Goal: Check status: Check status

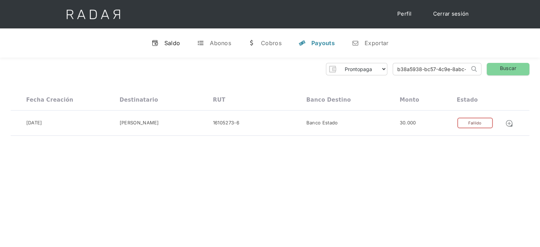
click at [175, 44] on div "Saldo" at bounding box center [173, 42] width 16 height 7
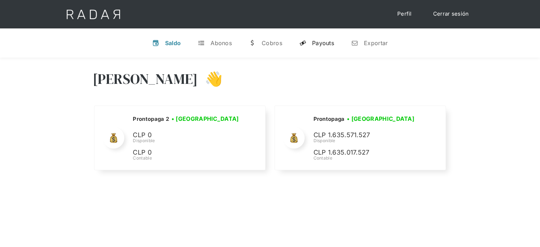
click at [319, 42] on div "Payouts" at bounding box center [323, 42] width 22 height 7
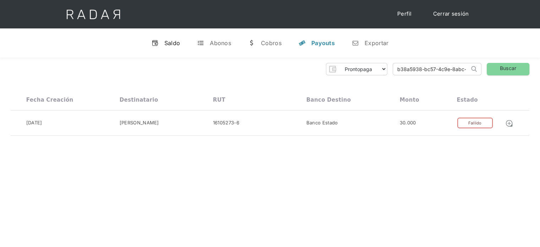
click at [173, 46] on div "Saldo" at bounding box center [173, 42] width 16 height 7
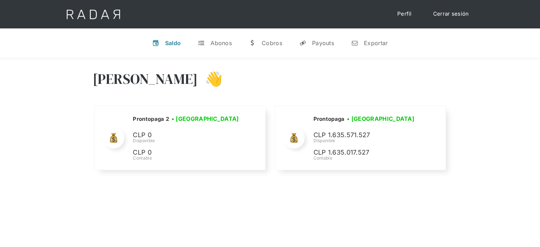
click at [300, 190] on div "Hola Evans 👋 Cargando tus cuentas... Nombre de la empresa • Conectada • Descone…" at bounding box center [270, 181] width 540 height 247
click at [445, 17] on link "Cerrar sesión" at bounding box center [451, 14] width 50 height 14
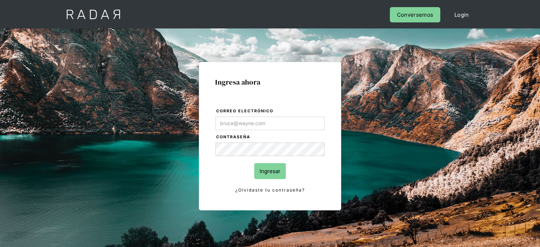
type input "[PERSON_NAME][EMAIL_ADDRESS][DOMAIN_NAME]"
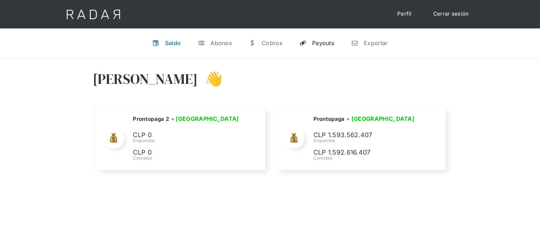
click at [314, 41] on div "Payouts" at bounding box center [323, 42] width 22 height 7
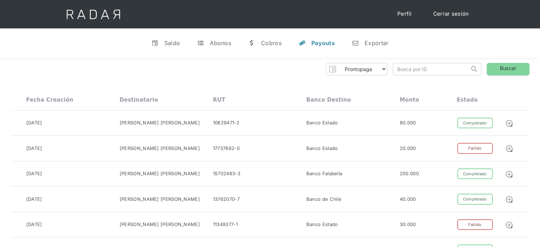
click at [401, 70] on input "search" at bounding box center [431, 69] width 76 height 12
paste input "3224d60c-6c6a-4035-a41f-8d921c8bc73e"
drag, startPoint x: 401, startPoint y: 70, endPoint x: 390, endPoint y: 71, distance: 10.8
click at [390, 71] on div "Prontopaga Prontopaga 2 Thank you! Your submission has been received! Oops! Som…" at bounding box center [270, 69] width 519 height 12
click at [399, 68] on input "3224d60c-6c6a-4035-a41f-8d921c8bc73e" at bounding box center [431, 69] width 76 height 12
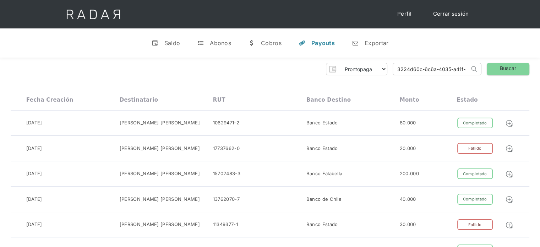
click at [396, 69] on input "3224d60c-6c6a-4035-a41f-8d921c8bc73e" at bounding box center [431, 69] width 76 height 12
type input "3224d60c-6c6a-4035-a41f-8d921c8bc73e"
click at [503, 65] on link "Buscar" at bounding box center [508, 69] width 43 height 12
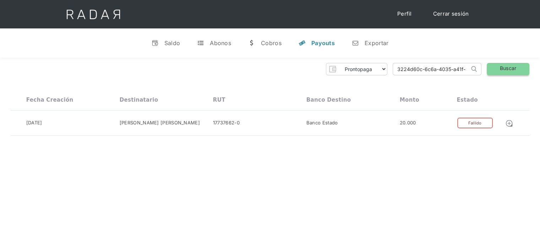
scroll to position [0, 33]
drag, startPoint x: 393, startPoint y: 70, endPoint x: 496, endPoint y: 76, distance: 103.2
click at [496, 76] on div "Prontopaga Prontopaga 2 Thank you! Your submission has been received! Oops! Som…" at bounding box center [270, 100] width 540 height 84
paste input "42cdc8b3-429e-41f0-98ba-84ba4e456447"
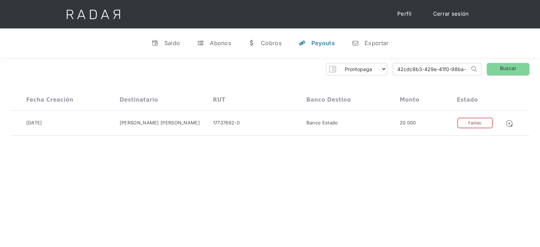
drag, startPoint x: 452, startPoint y: 65, endPoint x: 380, endPoint y: 81, distance: 74.0
click at [380, 81] on div "Prontopaga Prontopaga 2 Thank you! Your submission has been received! Oops! Som…" at bounding box center [270, 100] width 540 height 84
click at [398, 69] on input "42cdc8b3-429e-41f0-98ba-84ba4e456447" at bounding box center [431, 69] width 76 height 12
type input "42cdc8b3-429e-41f0-98ba-84ba4e456447"
click at [508, 65] on link "Buscar" at bounding box center [508, 69] width 43 height 12
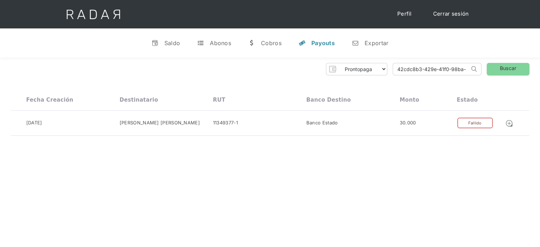
scroll to position [0, 36]
drag, startPoint x: 398, startPoint y: 69, endPoint x: 489, endPoint y: 74, distance: 90.7
click at [489, 74] on div "Prontopaga Prontopaga 2 Thank you! Your submission has been received! Oops! Som…" at bounding box center [270, 69] width 519 height 12
paste input "b6067a0d-d786-403a-9868-fe45500380ca"
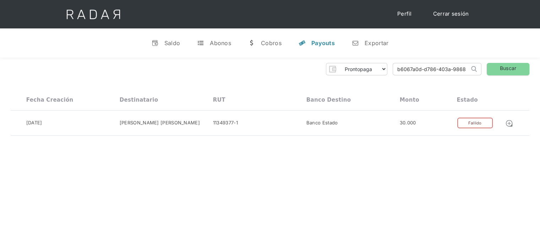
drag, startPoint x: 431, startPoint y: 67, endPoint x: 367, endPoint y: 81, distance: 65.7
click at [367, 81] on div "Prontopaga Prontopaga 2 Thank you! Your submission has been received! Oops! Som…" at bounding box center [270, 100] width 540 height 84
click at [398, 68] on input "b6067a0d-d786-403a-9868-fe45500380ca" at bounding box center [431, 69] width 76 height 12
click at [400, 68] on input "b6067a0d-d786-403a-9868-fe45500380ca" at bounding box center [431, 69] width 76 height 12
click at [399, 68] on input "b6067a0d-d786-403a-9868-fe45500380ca" at bounding box center [431, 69] width 76 height 12
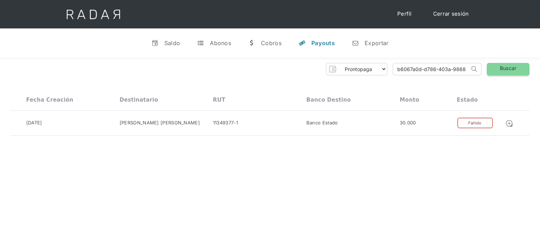
type input "b6067a0d-d786-403a-9868-fe45500380ca"
click at [492, 69] on link "Buscar" at bounding box center [508, 69] width 43 height 12
drag, startPoint x: 395, startPoint y: 72, endPoint x: 527, endPoint y: 84, distance: 132.0
click at [527, 84] on div "Prontopaga Prontopaga 2 Thank you! Your submission has been received! Oops! Som…" at bounding box center [270, 100] width 540 height 84
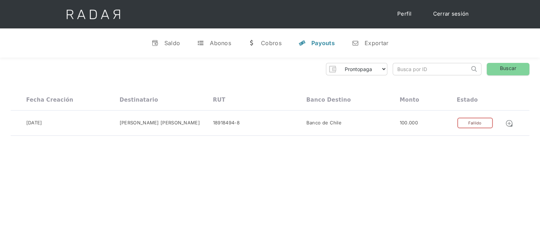
scroll to position [0, 0]
paste input "e7522146-5cf7-4e1f-9798-ba4035ddbc03"
drag, startPoint x: 440, startPoint y: 73, endPoint x: 395, endPoint y: 71, distance: 44.1
click at [395, 71] on input "e7522146-5cf7-4e1f-9798-ba4035ddbc03" at bounding box center [431, 69] width 76 height 12
click at [399, 69] on input "e7522146-5cf7-4e1f-9798-ba4035ddbc03" at bounding box center [431, 69] width 76 height 12
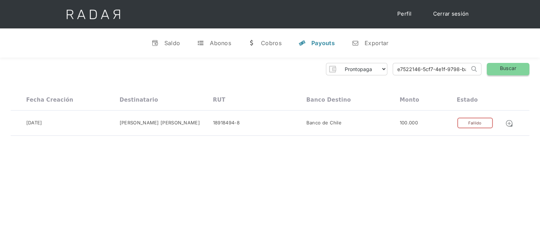
type input "e7522146-5cf7-4e1f-9798-ba4035ddbc03"
click at [508, 68] on link "Buscar" at bounding box center [508, 69] width 43 height 12
drag, startPoint x: 398, startPoint y: 71, endPoint x: 483, endPoint y: 68, distance: 85.0
click at [483, 68] on div "Prontopaga Prontopaga 2 Thank you! Your submission has been received! Oops! Som…" at bounding box center [270, 69] width 519 height 12
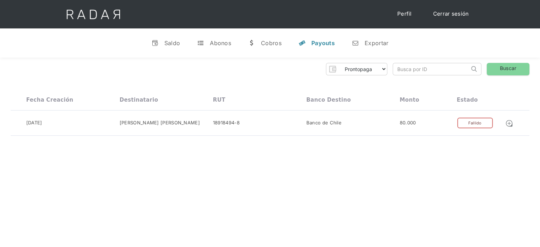
scroll to position [0, 0]
paste input "df82cd67-09c0-4c91-aea4-7973a7ee2b97"
drag, startPoint x: 444, startPoint y: 65, endPoint x: 366, endPoint y: 74, distance: 78.4
click at [366, 74] on div "Prontopaga Prontopaga 2 Thank you! Your submission has been received! Oops! Som…" at bounding box center [270, 69] width 519 height 12
click at [490, 69] on link "Buscar" at bounding box center [508, 69] width 43 height 12
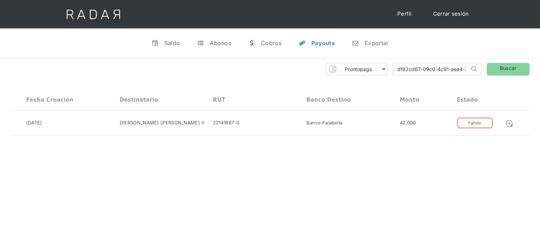
type input "a7ee2b97"
drag, startPoint x: 430, startPoint y: 70, endPoint x: 356, endPoint y: 81, distance: 75.0
click at [356, 81] on div "Prontopaga Prontopaga 2 Thank you! Your submission has been received! Oops! Som…" at bounding box center [270, 100] width 540 height 84
paste input "32e5c100-e618-47c8-b60f-cf87bc3ac36f"
drag, startPoint x: 432, startPoint y: 69, endPoint x: 387, endPoint y: 73, distance: 46.0
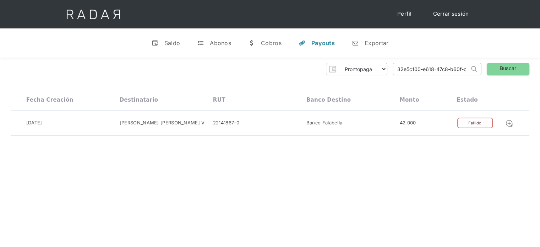
click at [387, 73] on div "Prontopaga Prontopaga 2 Thank you! Your submission has been received! Oops! Som…" at bounding box center [270, 69] width 519 height 12
click at [398, 66] on input "32e5c100-e618-47c8-b60f-cf87bc3ac36f" at bounding box center [431, 69] width 76 height 12
type input "32e5c100-e618-47c8-b60f-cf87bc3ac36f"
click at [507, 73] on link "Buscar" at bounding box center [508, 69] width 43 height 12
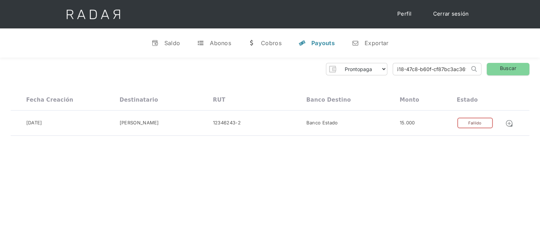
drag, startPoint x: 396, startPoint y: 69, endPoint x: 506, endPoint y: 84, distance: 110.8
click at [506, 84] on div "Prontopaga Prontopaga 2 Thank you! Your submission has been received! Oops! Som…" at bounding box center [270, 100] width 540 height 84
paste input "2d77cff6-774f-4b67-91b4-73e66e3d1063"
drag, startPoint x: 449, startPoint y: 68, endPoint x: 373, endPoint y: 71, distance: 76.1
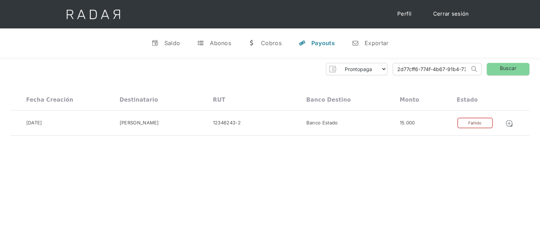
click at [373, 71] on div "Prontopaga Prontopaga 2 Thank you! Your submission has been received! Oops! Som…" at bounding box center [270, 69] width 519 height 12
click at [398, 69] on input "2d77cff6-774f-4b67-91b4-73e66e3d1063" at bounding box center [431, 69] width 76 height 12
click at [399, 67] on input "2d77cff6-774f-4b67-91b4-73e66e3d1063" at bounding box center [431, 69] width 76 height 12
type input "2d77cff6-774f-4b67-91b4-73e66e3d1063"
click at [507, 67] on link "Buscar" at bounding box center [508, 69] width 43 height 12
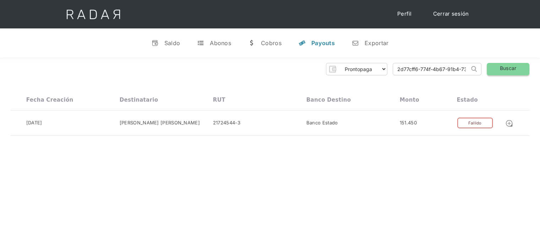
scroll to position [0, 30]
drag, startPoint x: 395, startPoint y: 71, endPoint x: 493, endPoint y: 74, distance: 97.8
click at [493, 74] on div "Prontopaga Prontopaga 2 Thank you! Your submission has been received! Oops! Som…" at bounding box center [270, 69] width 519 height 12
paste input "4f0c95fe-6972-4010-8ed0-abd8133ad26a"
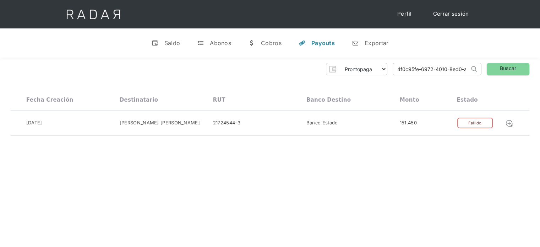
drag, startPoint x: 404, startPoint y: 70, endPoint x: 384, endPoint y: 72, distance: 20.4
click at [384, 72] on div "Prontopaga Prontopaga 2 Thank you! Your submission has been received! Oops! Som…" at bounding box center [270, 69] width 519 height 12
click at [400, 67] on input "4f0c95fe-6972-4010-8ed0-abd8133ad26a" at bounding box center [431, 69] width 76 height 12
type input "4f0c95fe-6972-4010-8ed0-abd8133ad26a"
click at [499, 69] on link "Buscar" at bounding box center [508, 69] width 43 height 12
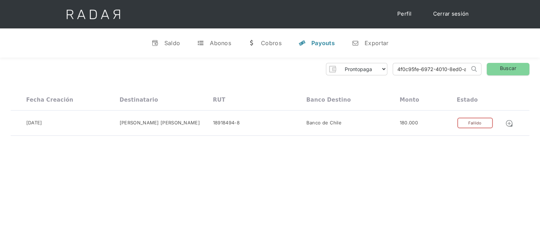
scroll to position [0, 33]
drag, startPoint x: 397, startPoint y: 70, endPoint x: 498, endPoint y: 75, distance: 101.8
click at [498, 75] on div "Prontopaga Prontopaga 2 Thank you! Your submission has been received! Oops! Som…" at bounding box center [270, 69] width 519 height 12
paste input "58808454-09af-4a9e-8538-e792042c05cc"
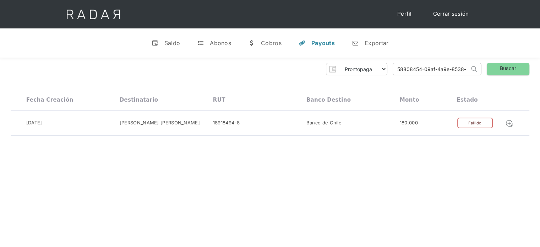
drag, startPoint x: 439, startPoint y: 71, endPoint x: 381, endPoint y: 76, distance: 58.5
click at [381, 76] on div "Prontopaga Prontopaga 2 Thank you! Your submission has been received! Oops! Som…" at bounding box center [270, 100] width 540 height 84
click at [399, 69] on input "58808454-09af-4a9e-8538-e792042c05cc" at bounding box center [431, 69] width 76 height 12
type input "58808454-09af-4a9e-8538-e792042c05cc"
click at [519, 68] on link "Buscar" at bounding box center [508, 69] width 43 height 12
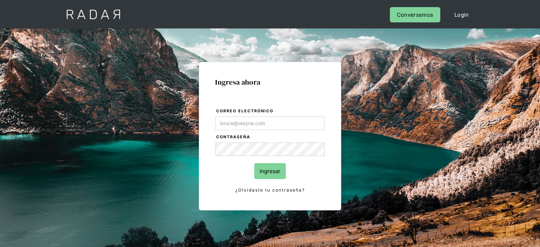
type input "[PERSON_NAME][EMAIL_ADDRESS][DOMAIN_NAME]"
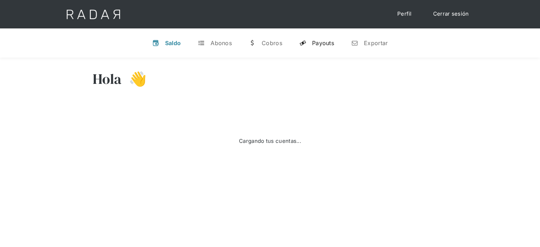
select select "prontopaga"
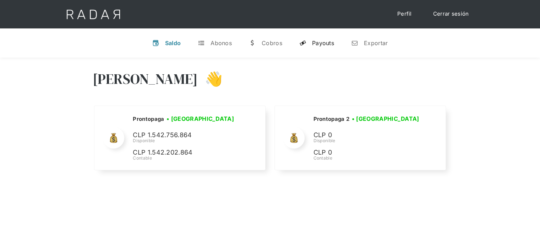
click at [325, 45] on div "Payouts" at bounding box center [323, 42] width 22 height 7
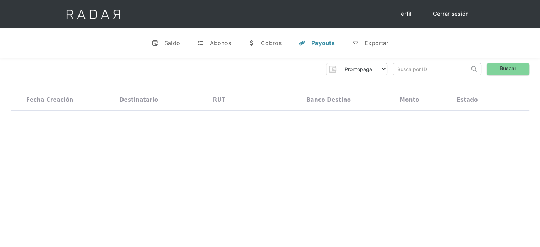
click at [405, 70] on input "search" at bounding box center [431, 69] width 76 height 12
paste input "58808454-09af-4a9e-8538-e792042c05cc"
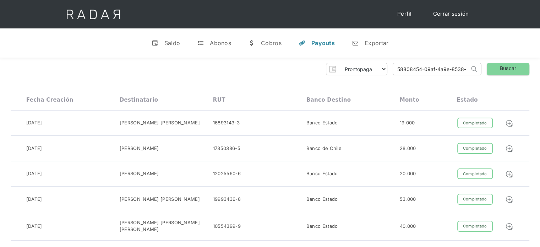
drag, startPoint x: 412, startPoint y: 66, endPoint x: 390, endPoint y: 70, distance: 22.4
click at [390, 70] on div "Prontopaga Prontopaga 2 Thank you! Your submission has been received! Oops! Som…" at bounding box center [270, 69] width 519 height 12
click at [399, 69] on input "58808454-09af-4a9e-8538-e792042c05cc" at bounding box center [431, 69] width 76 height 12
type input "58808454-09af-4a9e-8538-e792042c05cc"
click at [510, 70] on link "Buscar" at bounding box center [508, 69] width 43 height 12
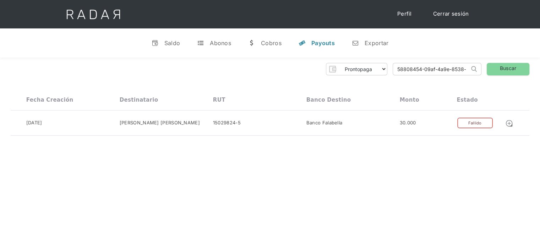
scroll to position [0, 36]
drag, startPoint x: 415, startPoint y: 70, endPoint x: 479, endPoint y: 76, distance: 64.3
click at [479, 76] on div "Prontopaga Prontopaga 2 Thank you! Your submission has been received! Oops! Som…" at bounding box center [270, 100] width 540 height 84
paste input "e38fb834-fdaf-4411-8393-bc412c45d197"
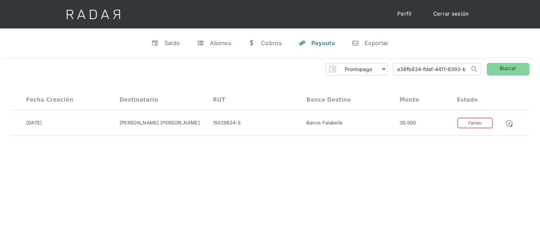
drag, startPoint x: 441, startPoint y: 68, endPoint x: 390, endPoint y: 76, distance: 51.2
click at [390, 76] on div "Prontopaga Prontopaga 2 Thank you! Your submission has been received! Oops! Som…" at bounding box center [270, 100] width 540 height 84
click at [504, 68] on link "Buscar" at bounding box center [508, 69] width 43 height 12
type input "12c45d197"
drag, startPoint x: 423, startPoint y: 68, endPoint x: 368, endPoint y: 80, distance: 56.5
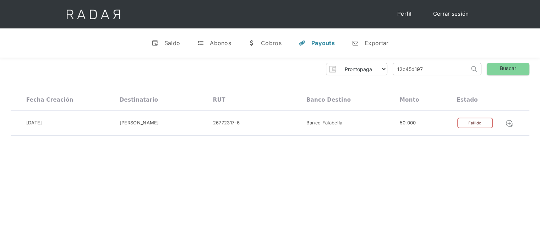
click at [368, 80] on div "Prontopaga Prontopaga 2 Thank you! Your submission has been received! Oops! Som…" at bounding box center [270, 100] width 540 height 84
paste input "28a5a3e7-8c2f-4bbd-a992-d326970ba45a"
drag, startPoint x: 405, startPoint y: 69, endPoint x: 390, endPoint y: 72, distance: 15.4
click at [390, 72] on div "Prontopaga Prontopaga 2 Thank you! Your submission has been received! Oops! Som…" at bounding box center [270, 69] width 519 height 12
click at [401, 68] on input "28a5a3e7-8c2f-4bbd-a992-d326970ba45a" at bounding box center [431, 69] width 76 height 12
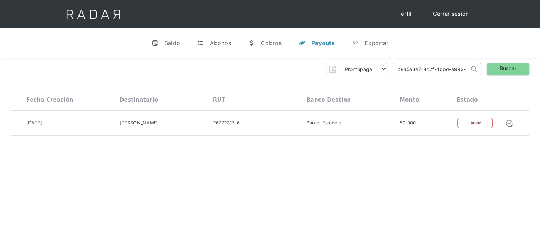
drag, startPoint x: 398, startPoint y: 69, endPoint x: 402, endPoint y: 68, distance: 4.2
click at [398, 69] on input "28a5a3e7-8c2f-4bbd-a992-d326970ba45a" at bounding box center [431, 69] width 76 height 12
type input "28a5a3e7-8c2f-4bbd-a992-d326970ba45a"
click at [506, 68] on link "Buscar" at bounding box center [508, 69] width 43 height 12
